Goal: Information Seeking & Learning: Check status

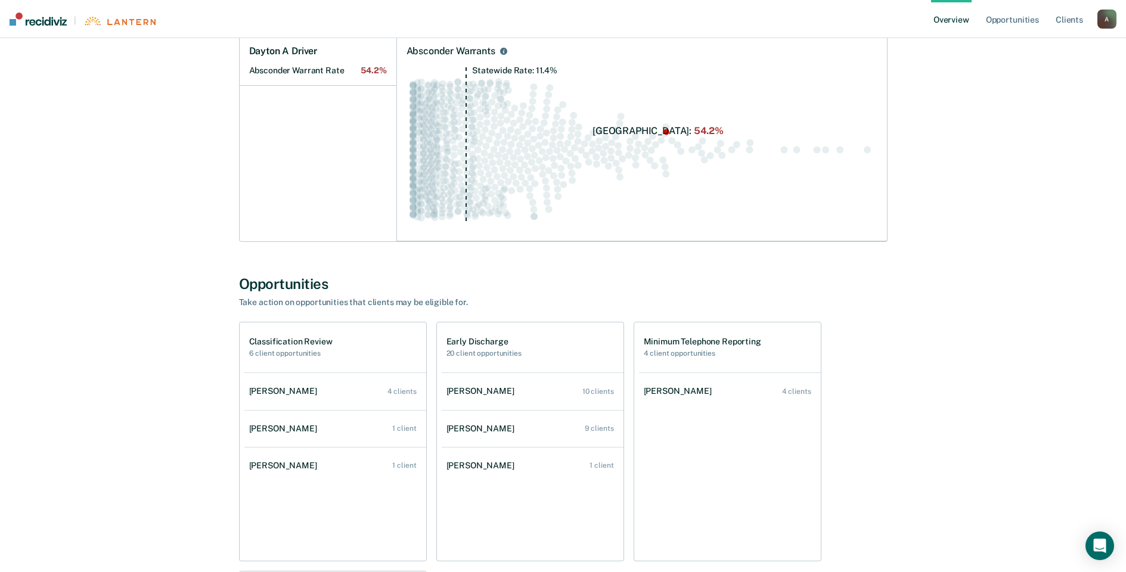
scroll to position [179, 0]
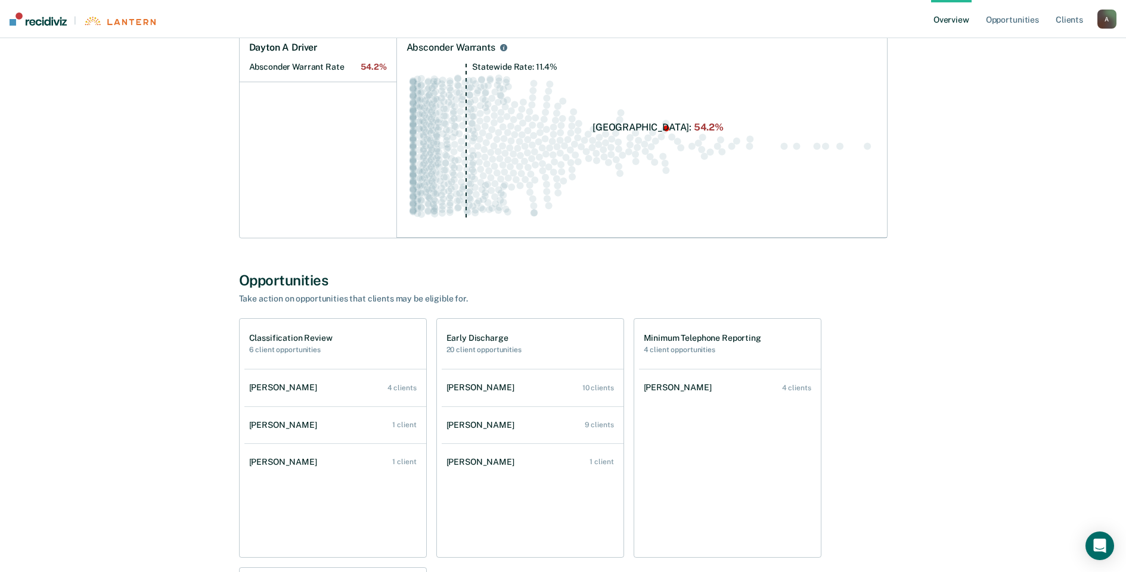
click at [493, 385] on div "[PERSON_NAME]" at bounding box center [483, 388] width 73 height 10
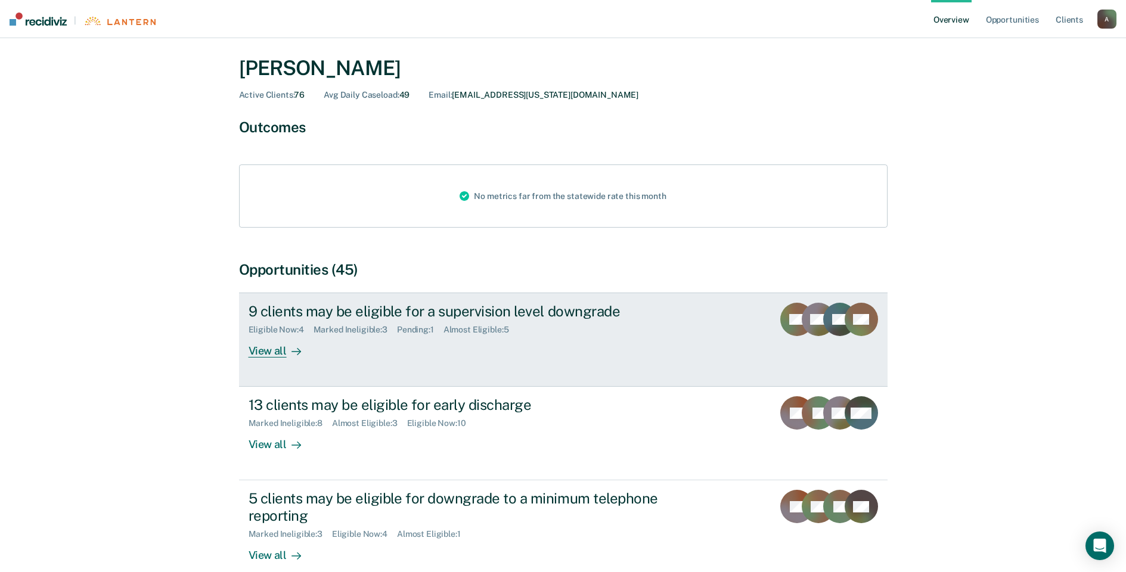
scroll to position [60, 0]
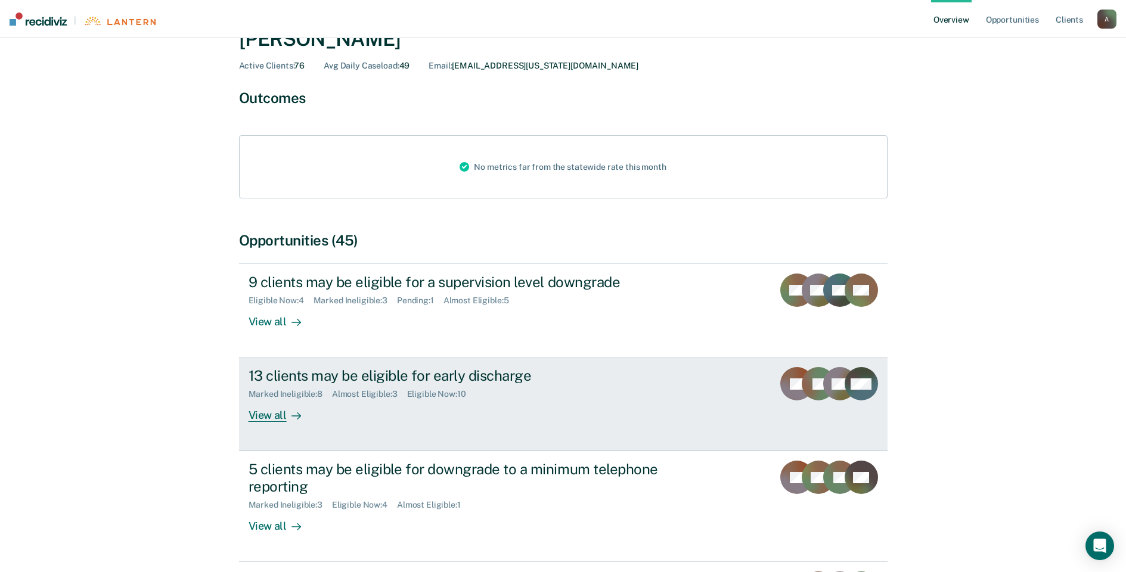
click at [263, 417] on div "View all" at bounding box center [282, 410] width 67 height 23
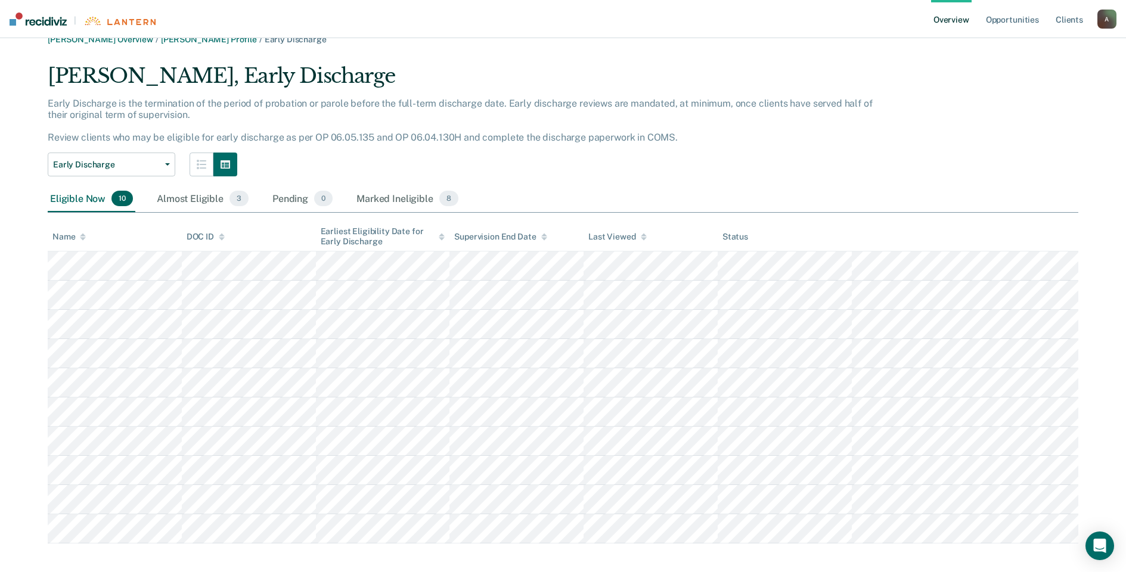
scroll to position [27, 0]
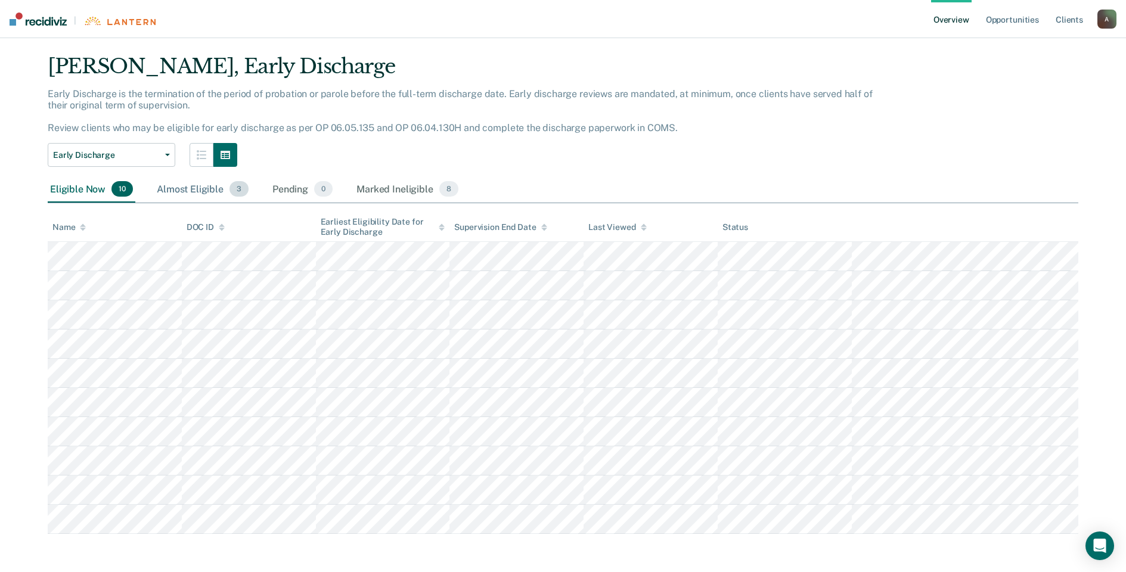
click at [194, 191] on div "Almost Eligible 3" at bounding box center [202, 189] width 97 height 26
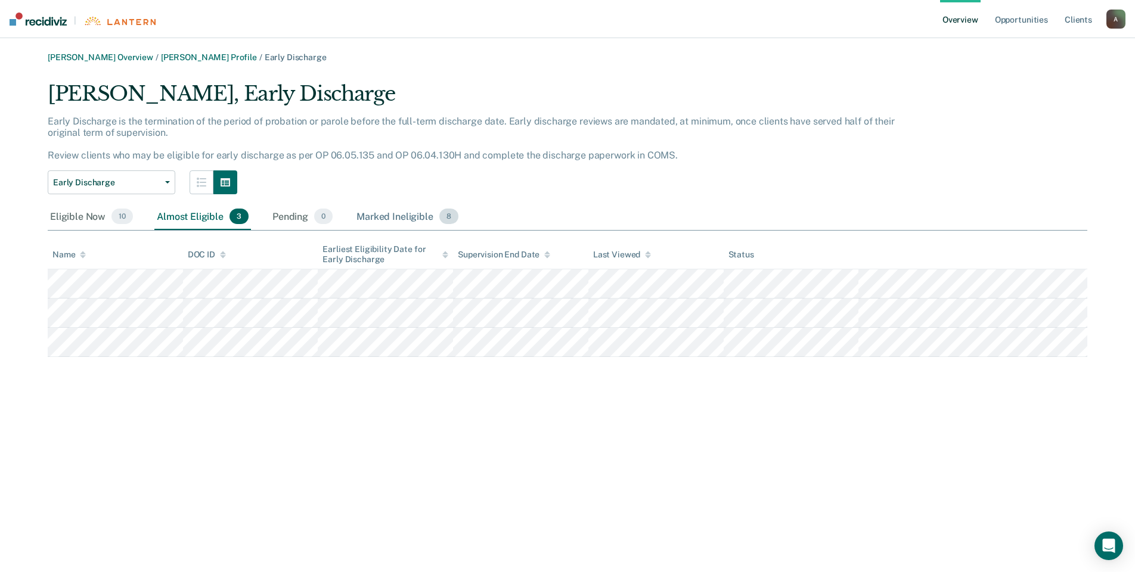
click at [388, 216] on div "Marked Ineligible 8" at bounding box center [407, 217] width 107 height 26
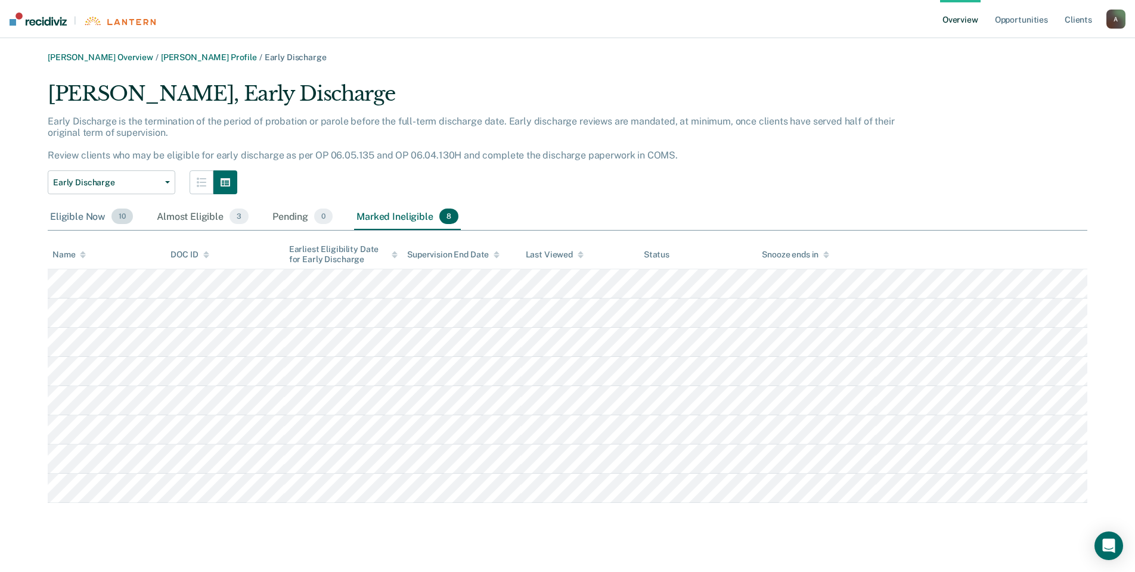
click at [72, 212] on div "Eligible Now 10" at bounding box center [92, 217] width 88 height 26
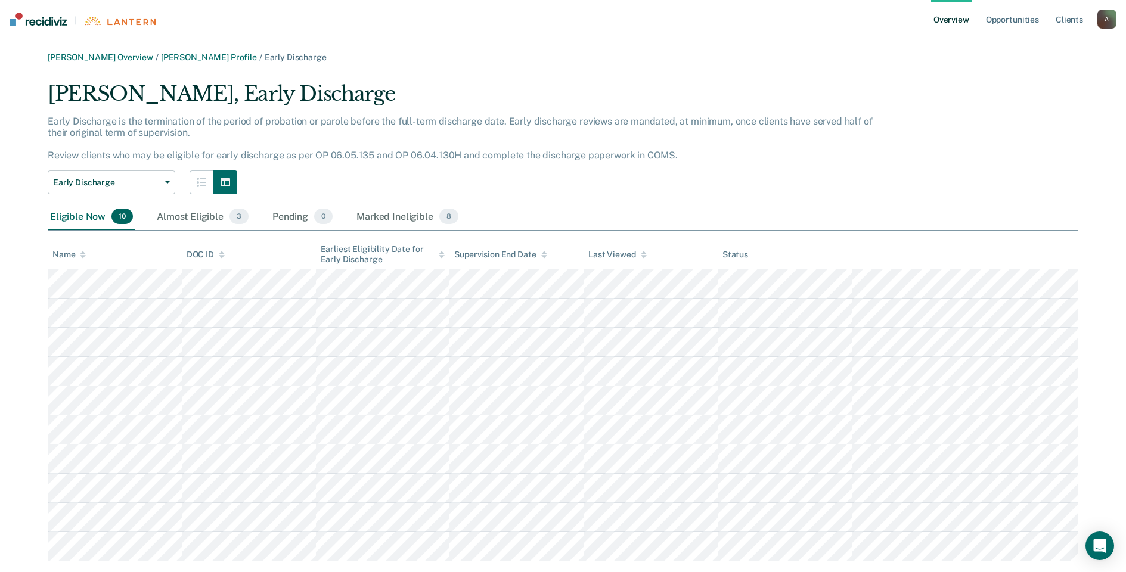
scroll to position [27, 0]
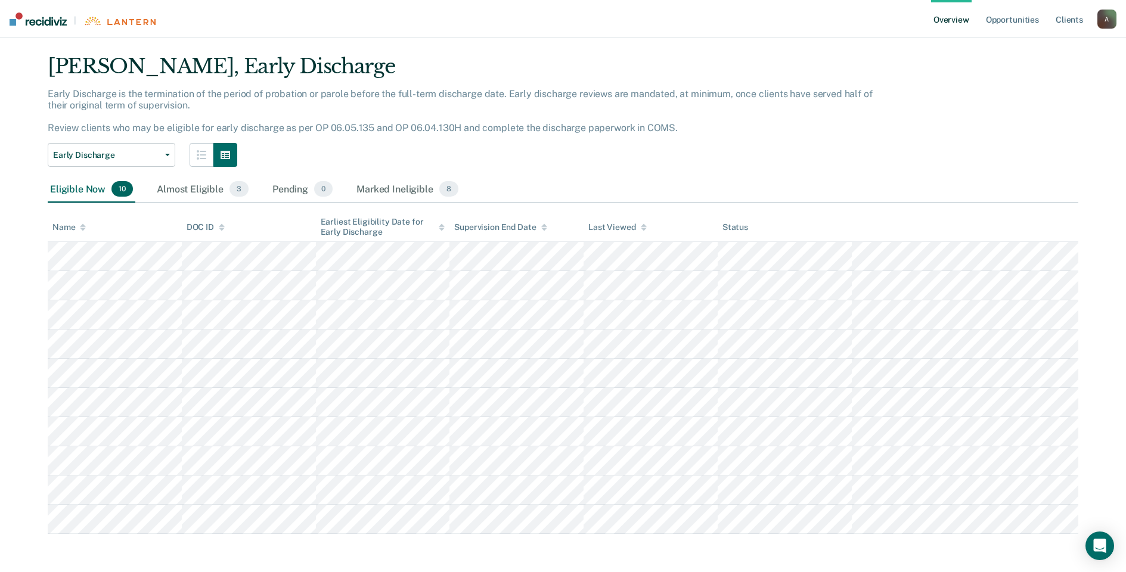
click at [546, 77] on div "[PERSON_NAME], Early Discharge" at bounding box center [470, 71] width 845 height 34
click at [1012, 21] on link "Opportunities" at bounding box center [1013, 19] width 58 height 38
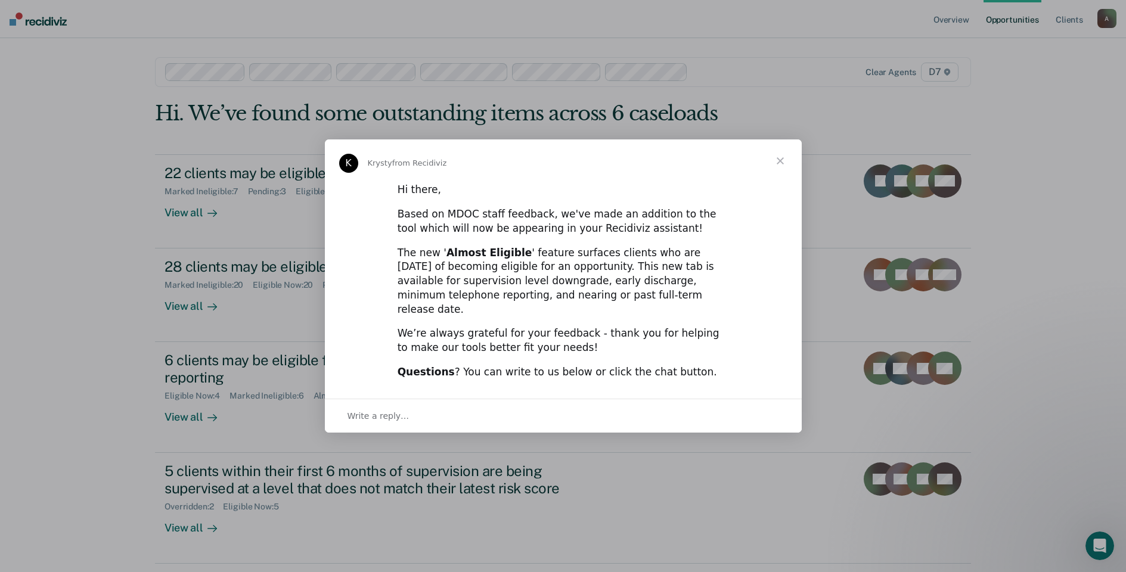
click at [783, 165] on span "Close" at bounding box center [780, 161] width 43 height 43
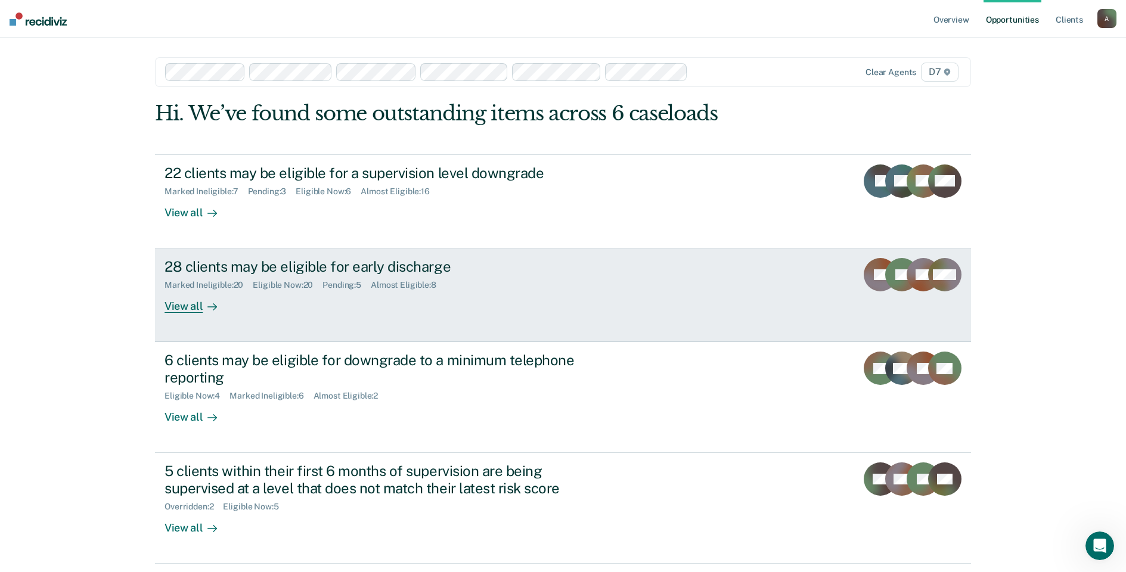
click at [377, 262] on div "28 clients may be eligible for early discharge" at bounding box center [374, 266] width 419 height 17
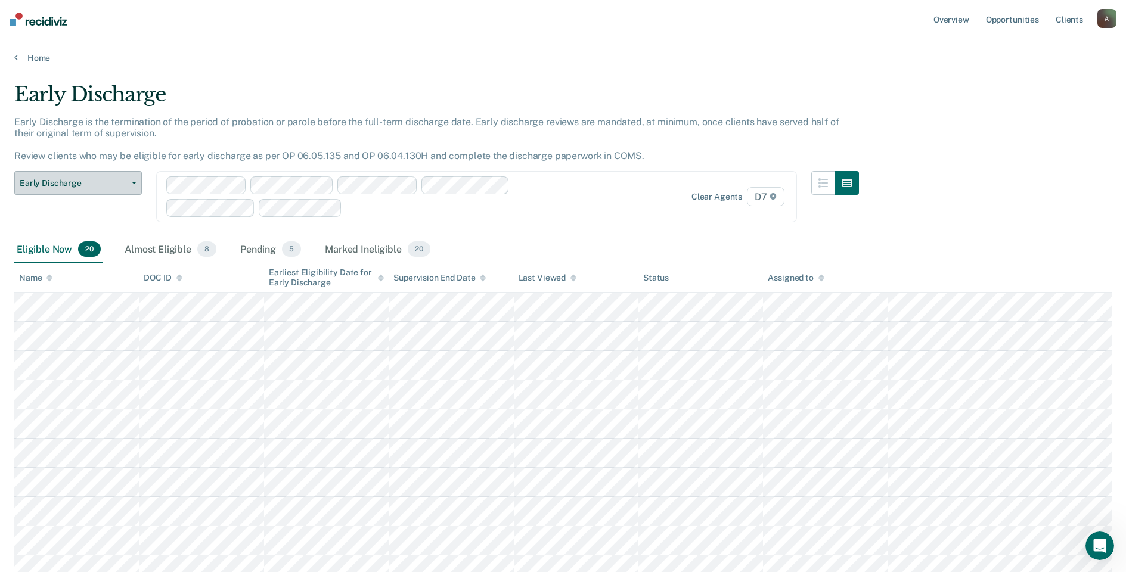
click at [133, 181] on button "Early Discharge" at bounding box center [78, 183] width 128 height 24
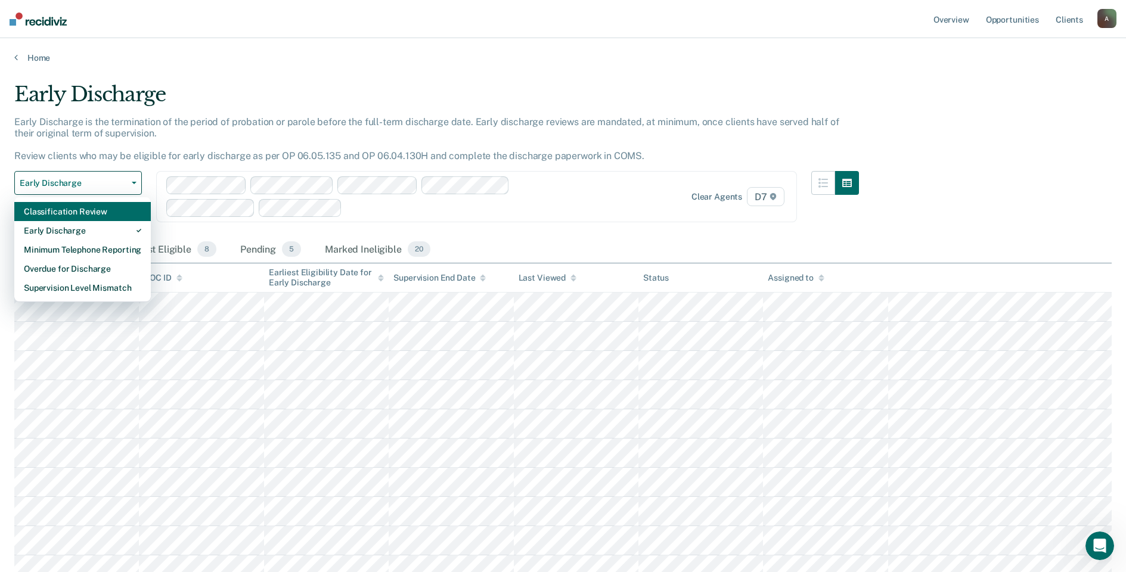
click at [92, 215] on div "Classification Review" at bounding box center [82, 211] width 117 height 19
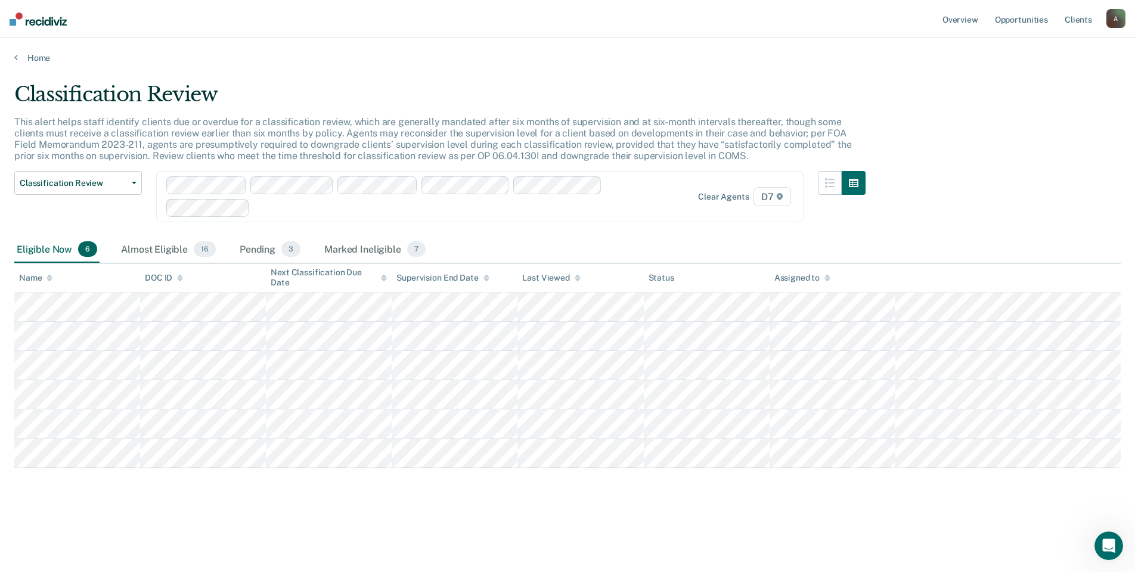
click at [50, 250] on div "Eligible Now 6" at bounding box center [56, 250] width 85 height 26
click at [131, 182] on span "button" at bounding box center [132, 183] width 10 height 2
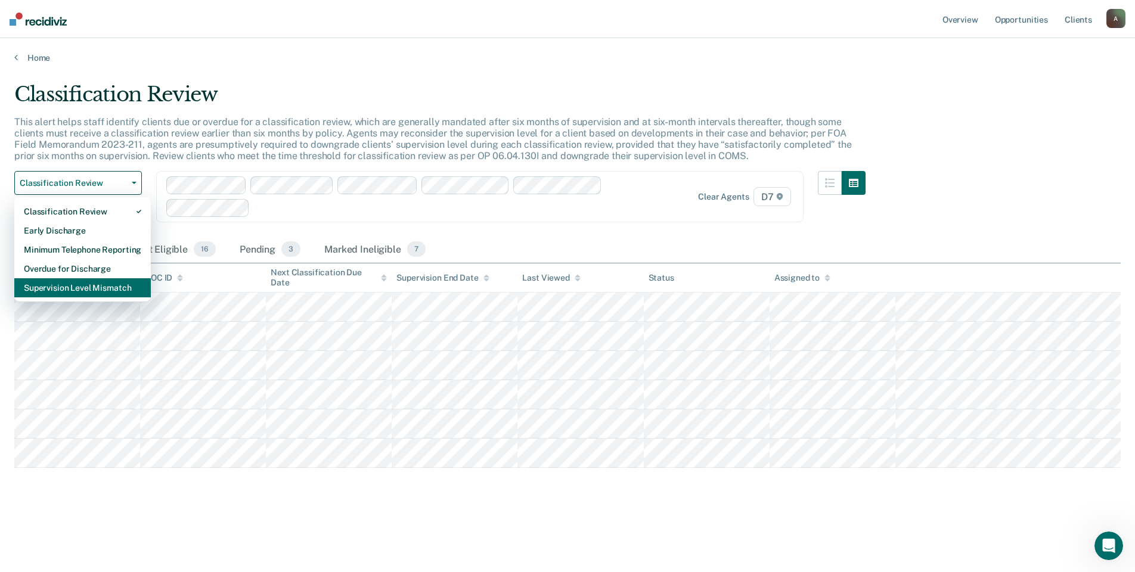
click at [105, 293] on div "Supervision Level Mismatch" at bounding box center [82, 287] width 117 height 19
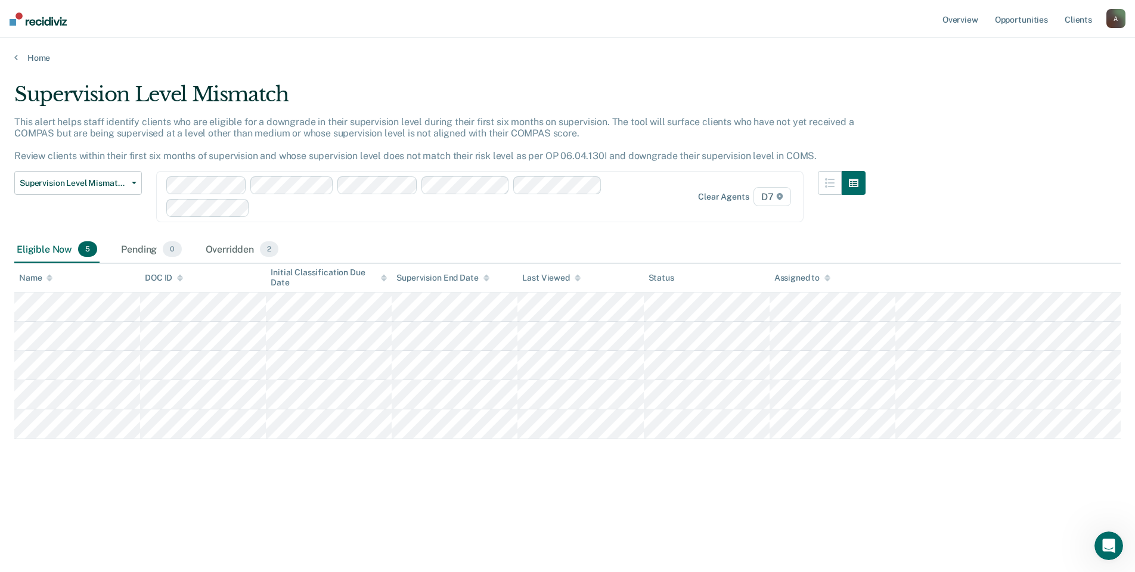
click at [119, 209] on div "Supervision Level Mismatch Classification Review Early Discharge Minimum Teleph…" at bounding box center [78, 204] width 128 height 66
click at [144, 250] on div "Pending 0" at bounding box center [151, 250] width 65 height 26
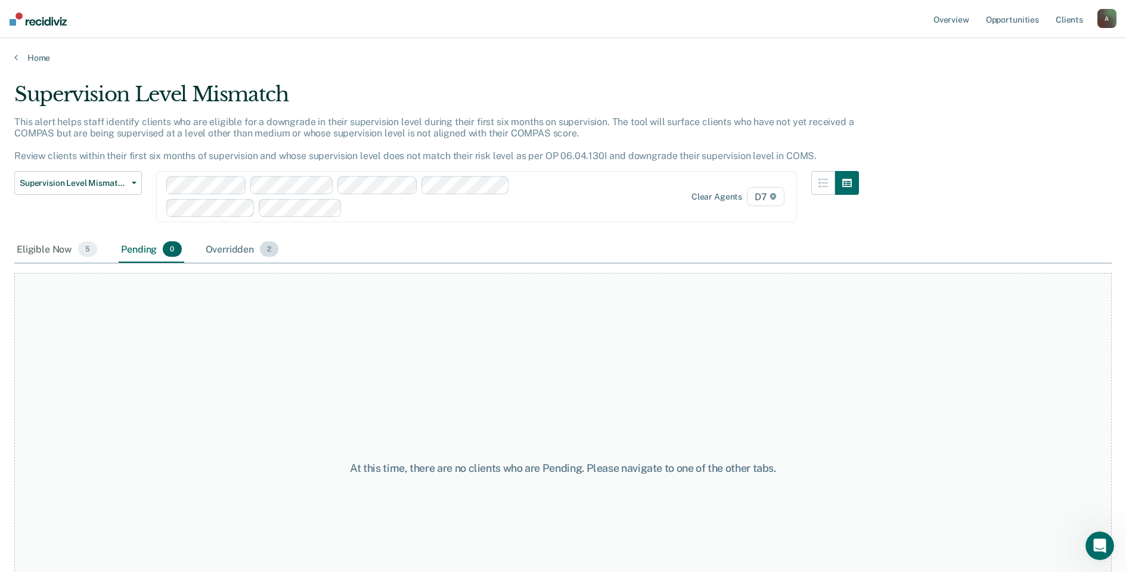
click at [240, 250] on div "Overridden 2" at bounding box center [242, 250] width 78 height 26
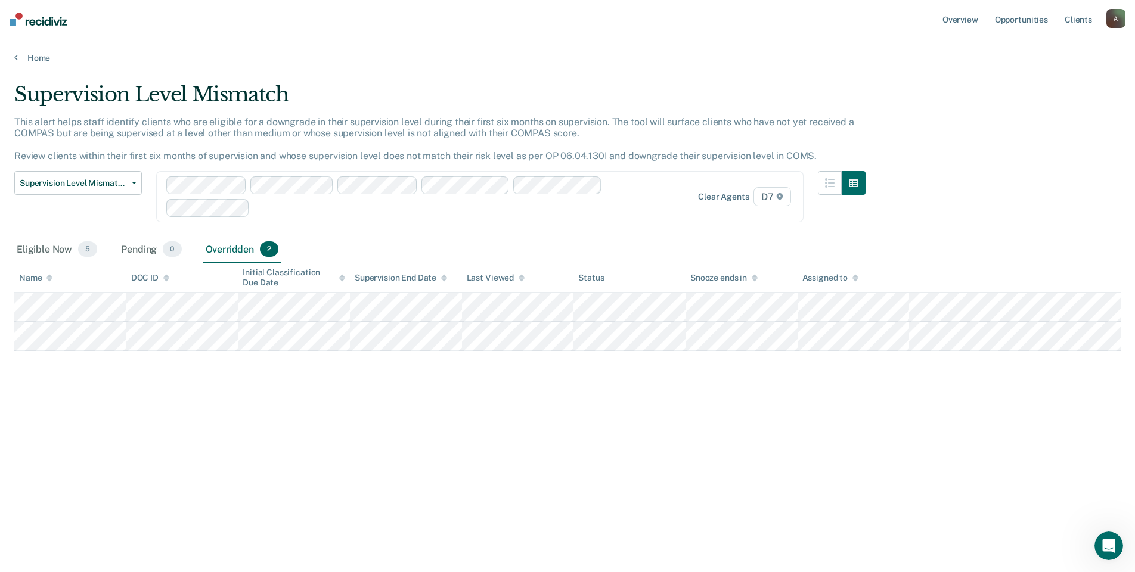
click at [382, 240] on div "Eligible Now 5 Pending 0 Overridden 2" at bounding box center [567, 250] width 1107 height 27
click at [938, 220] on div "Supervision Level Mismatch This alert helps staff identify clients who are elig…" at bounding box center [567, 282] width 1107 height 401
click at [441, 38] on div "Home" at bounding box center [567, 50] width 1135 height 25
click at [963, 19] on link "Overview" at bounding box center [960, 19] width 41 height 38
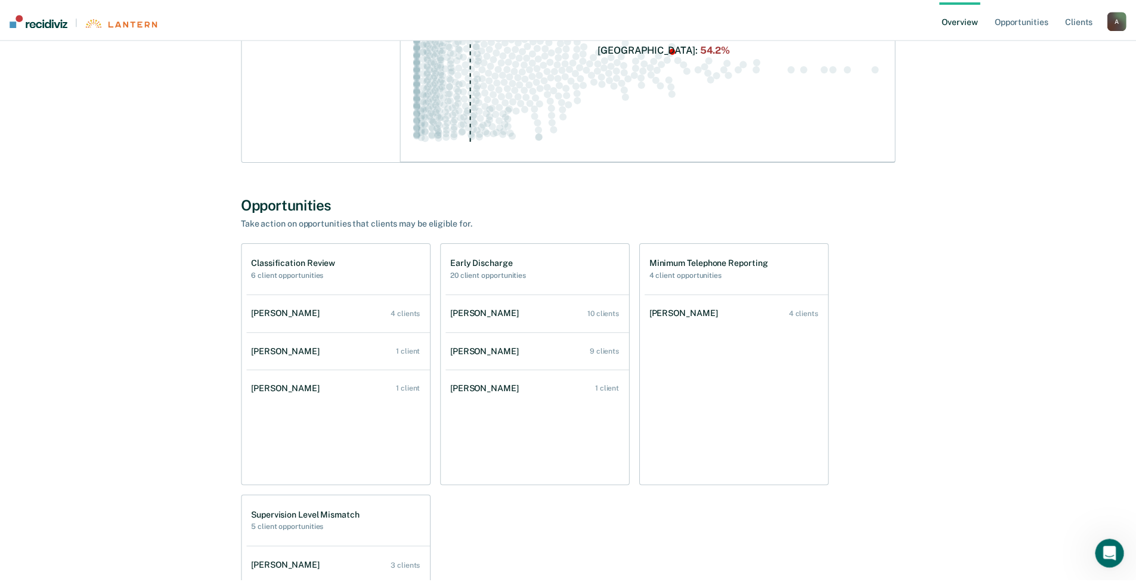
scroll to position [298, 0]
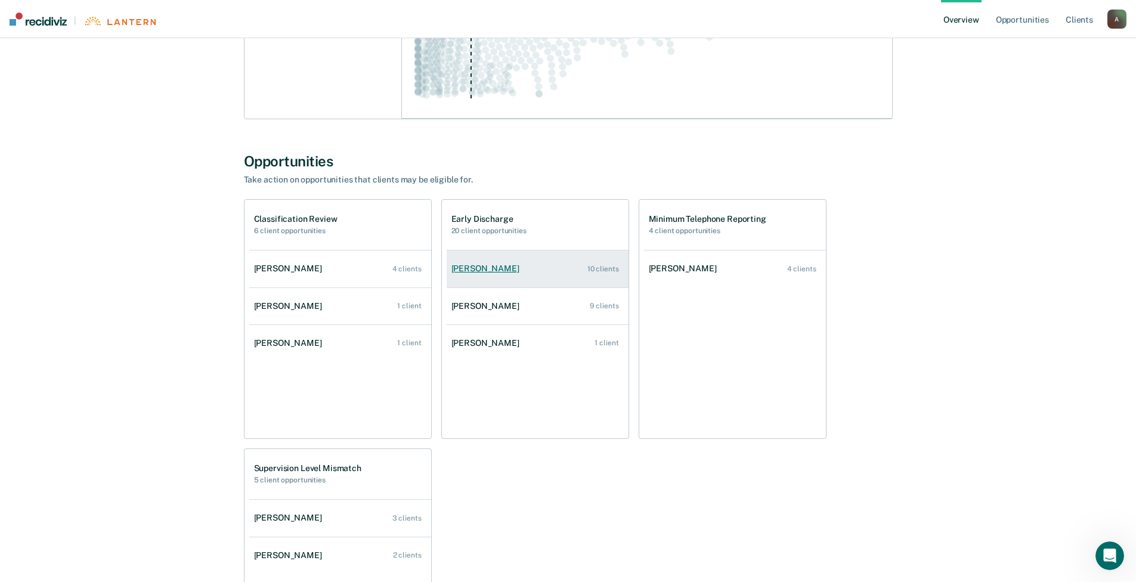
click at [490, 263] on link "[PERSON_NAME] 10 clients" at bounding box center [538, 269] width 182 height 34
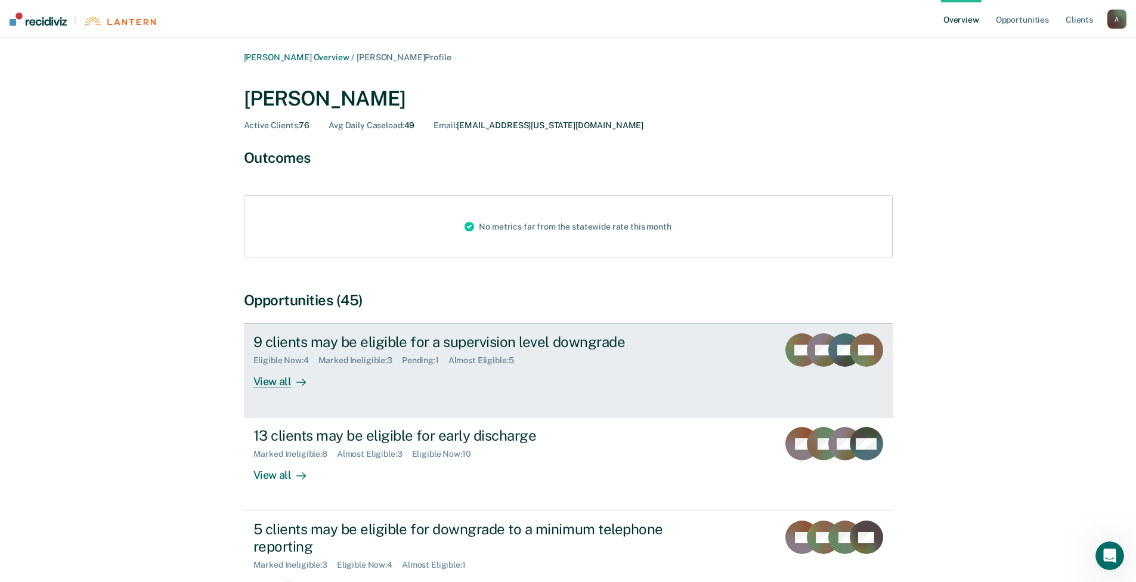
click at [516, 343] on div "9 clients may be eligible for a supervision level downgrade" at bounding box center [462, 341] width 419 height 17
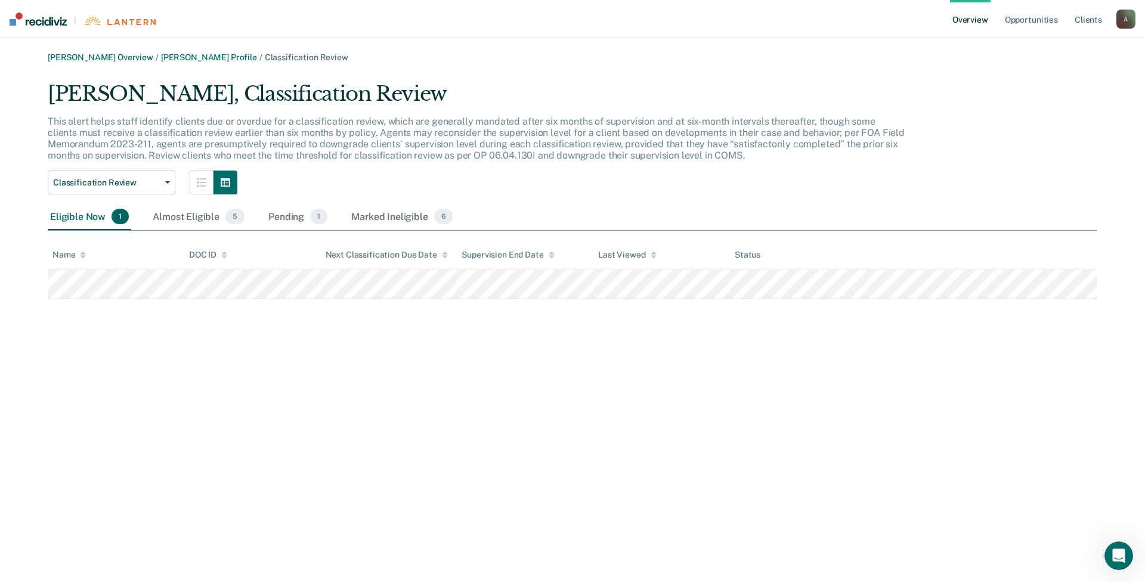
click at [978, 17] on link "Overview" at bounding box center [970, 19] width 41 height 38
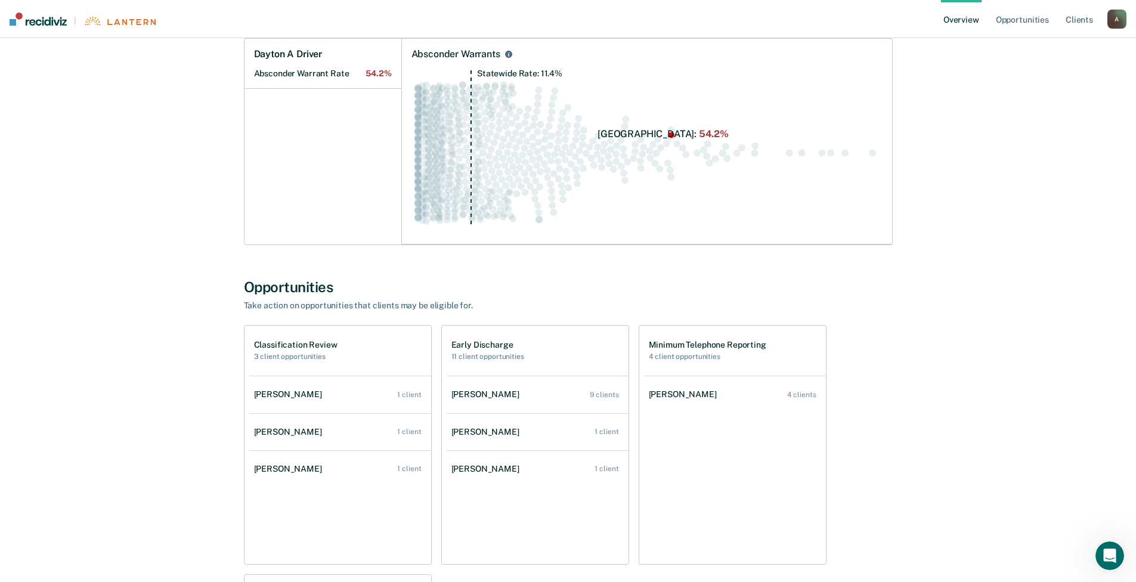
scroll to position [179, 0]
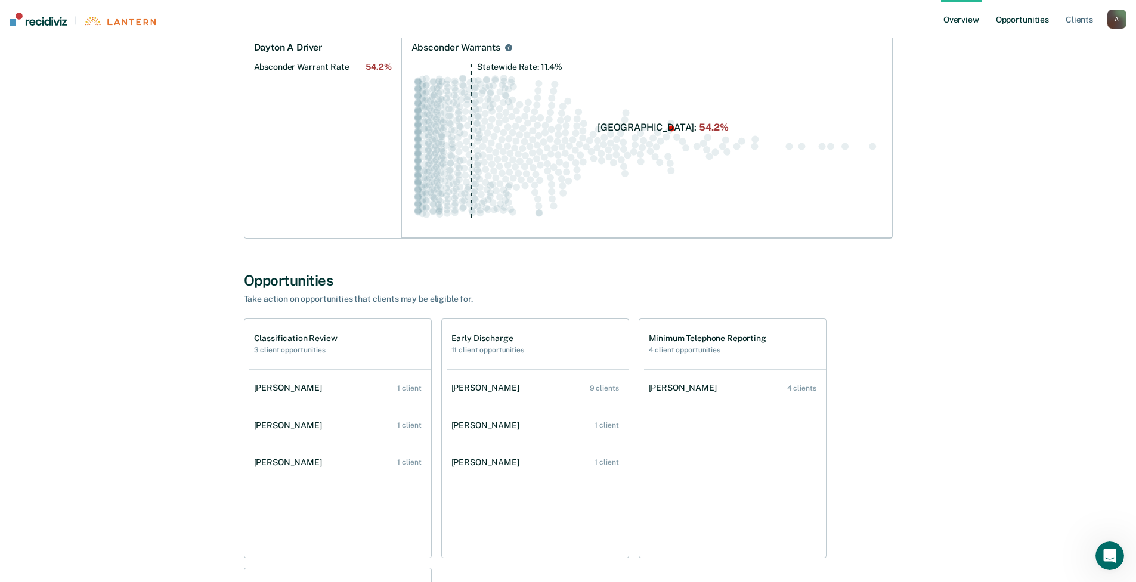
click at [1016, 12] on link "Opportunities" at bounding box center [1022, 19] width 58 height 38
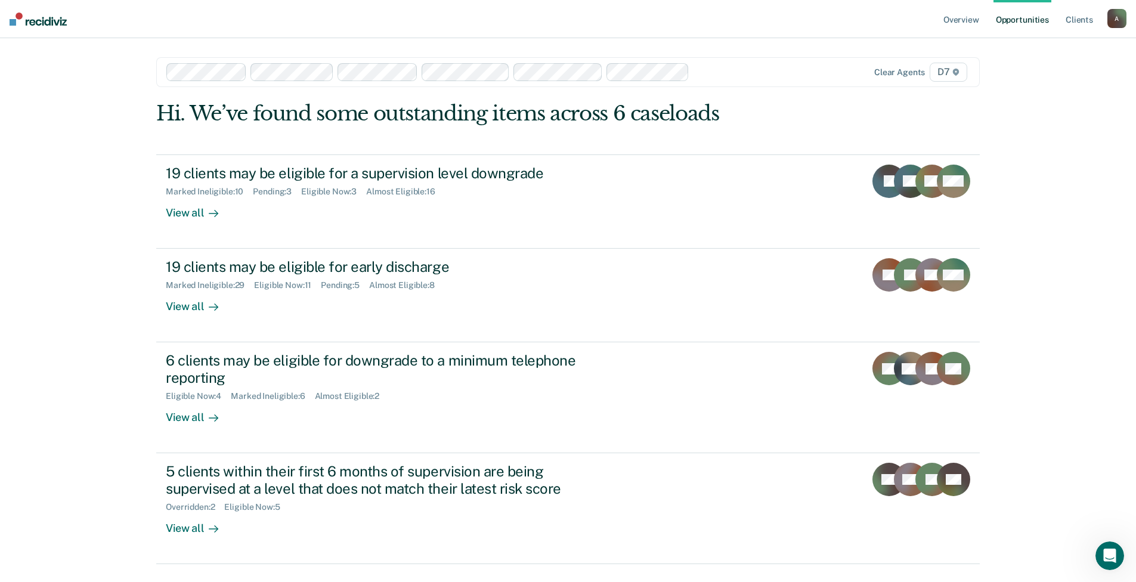
click at [113, 404] on div "Overview Opportunities Client s [EMAIL_ADDRESS][US_STATE][DOMAIN_NAME] A Profil…" at bounding box center [568, 306] width 1136 height 612
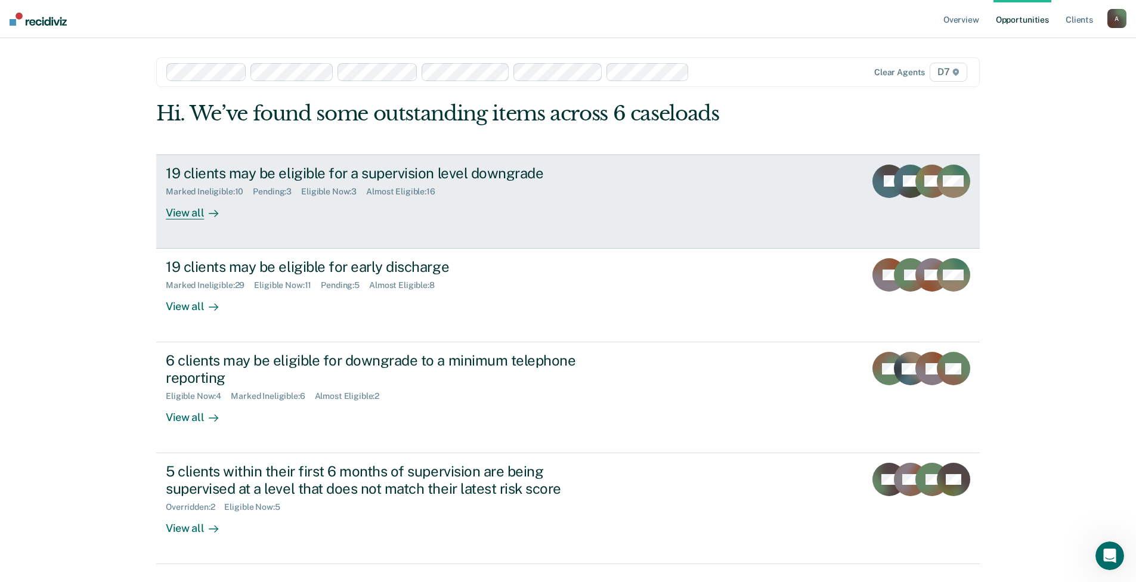
click at [184, 212] on div "View all" at bounding box center [199, 207] width 67 height 23
